Goal: Task Accomplishment & Management: Use online tool/utility

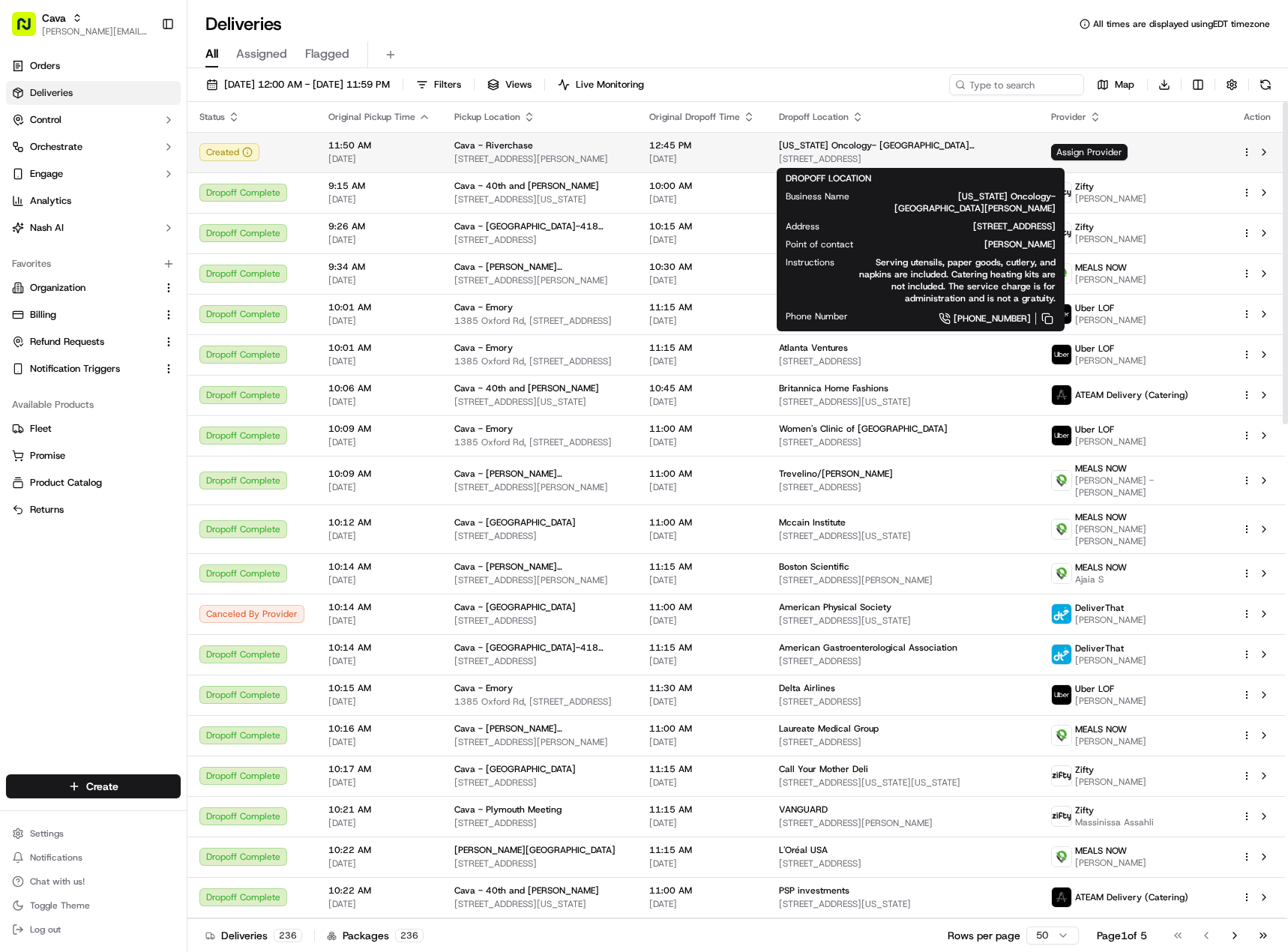
click at [764, 156] on td "12:45 PM 09/12/2025" at bounding box center [702, 152] width 129 height 41
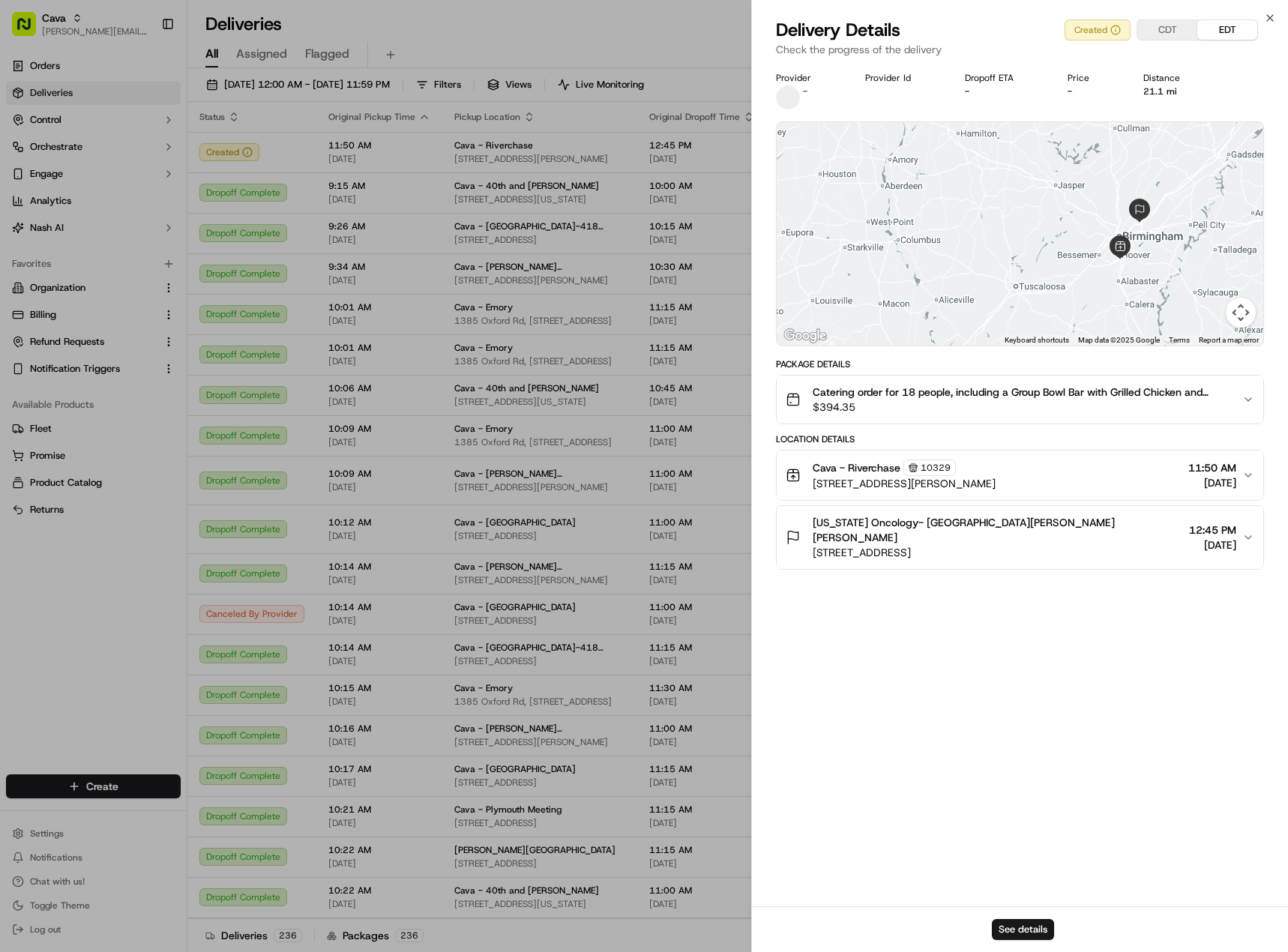
click at [1207, 526] on span "12:45 PM" at bounding box center [1212, 530] width 47 height 15
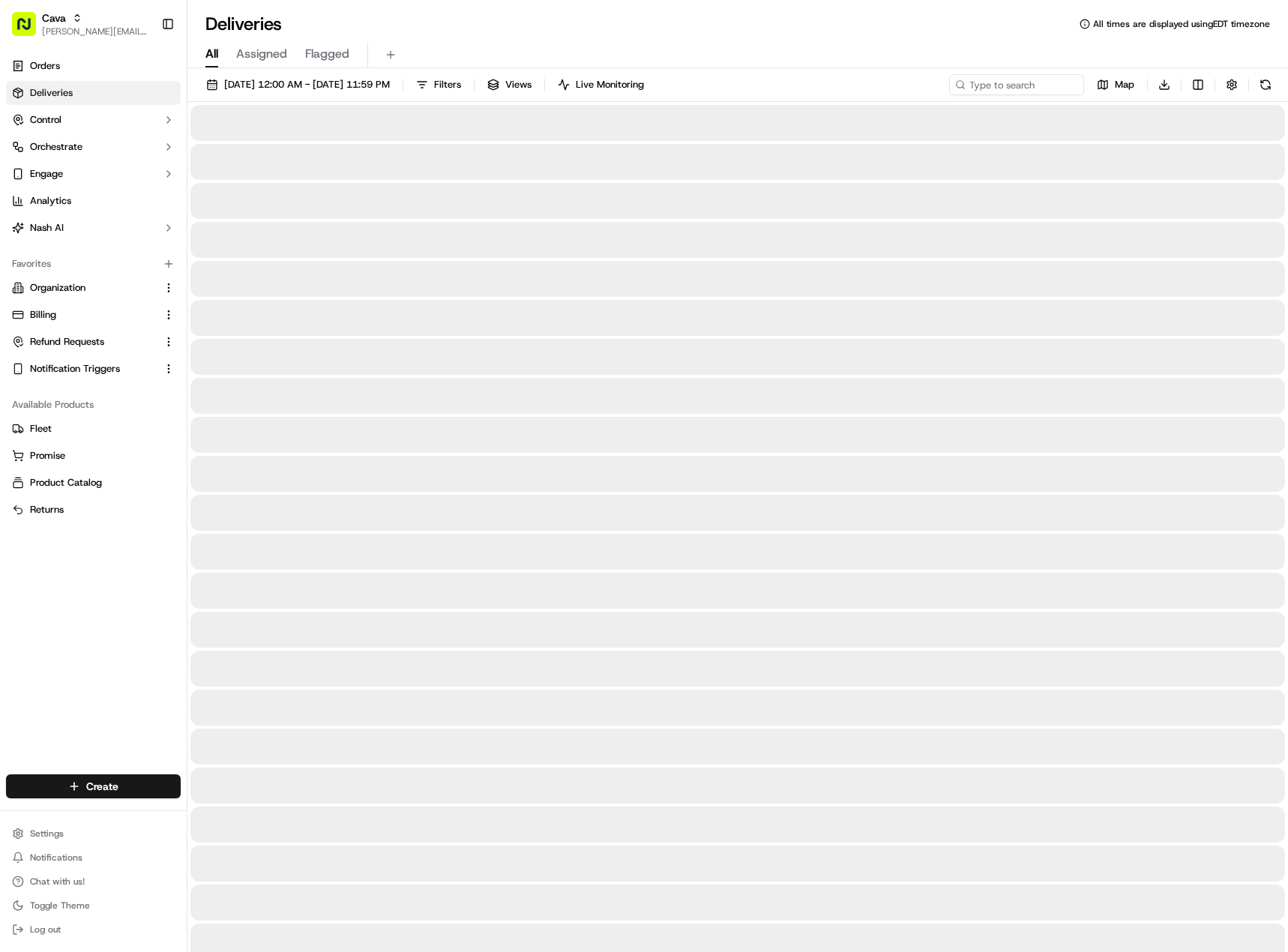
drag, startPoint x: 56, startPoint y: 33, endPoint x: 90, endPoint y: 1, distance: 46.7
click at [56, 33] on span "[PERSON_NAME][EMAIL_ADDRESS][PERSON_NAME][DOMAIN_NAME]" at bounding box center [95, 31] width 107 height 12
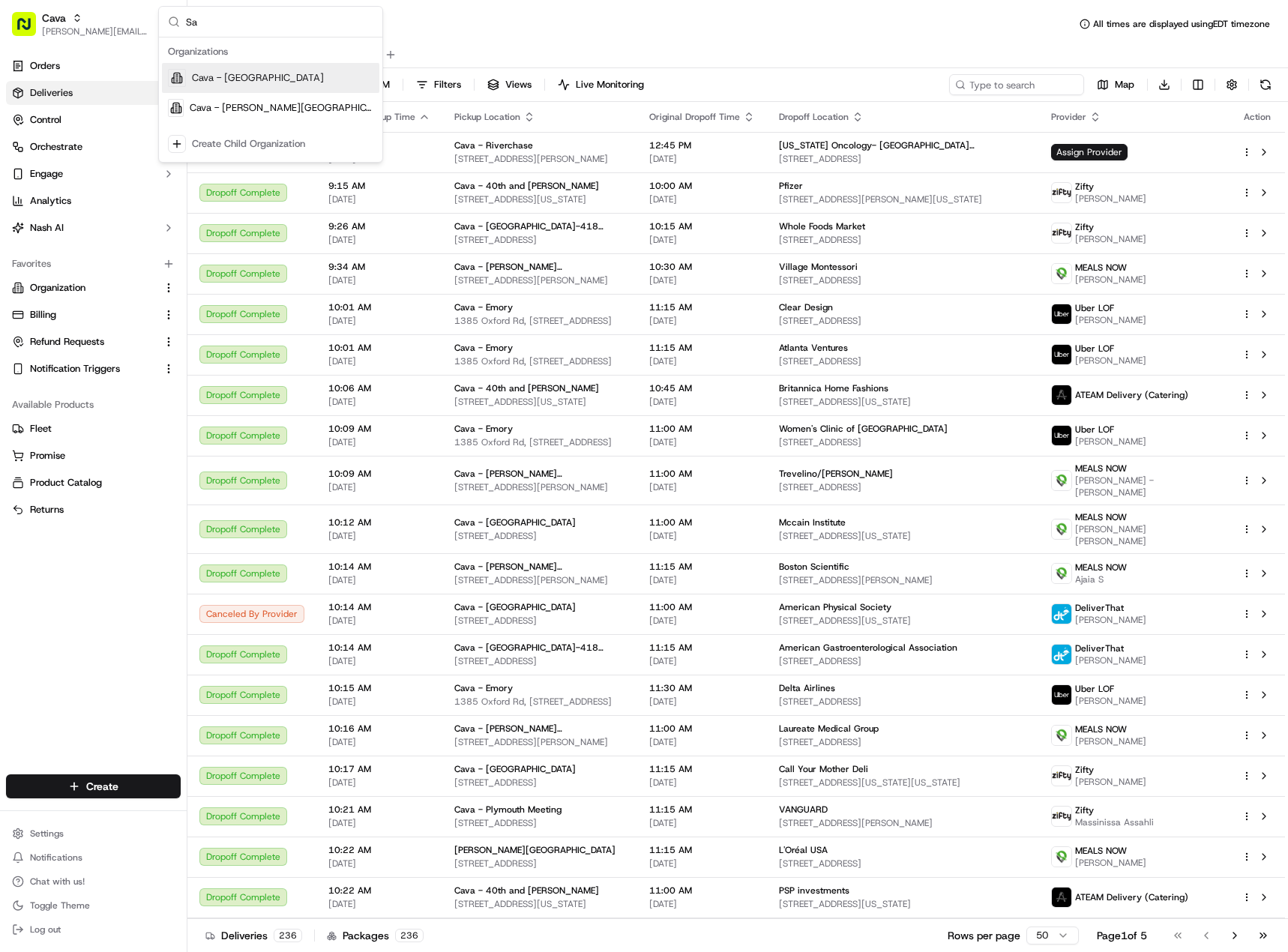
type input "San"
